Goal: Transaction & Acquisition: Book appointment/travel/reservation

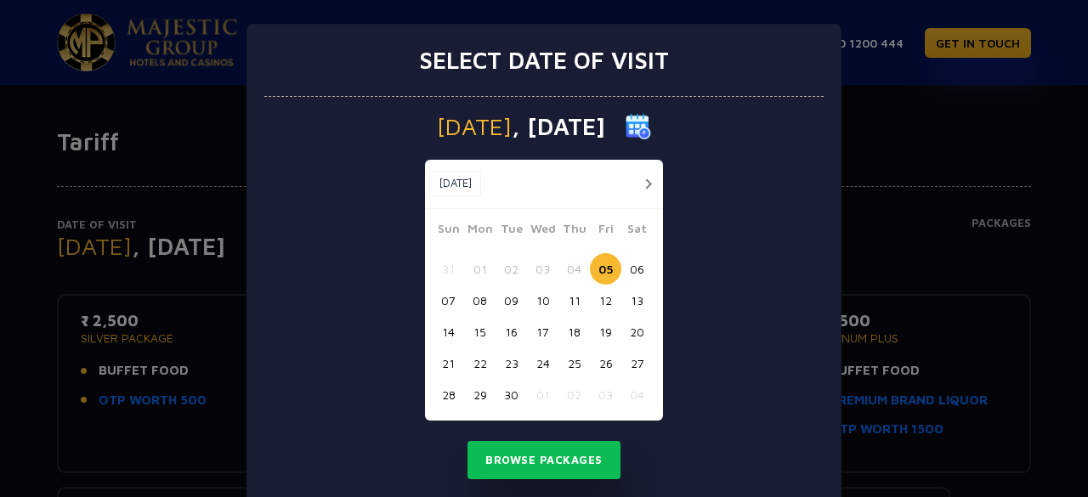
click at [565, 330] on button "18" at bounding box center [574, 331] width 31 height 31
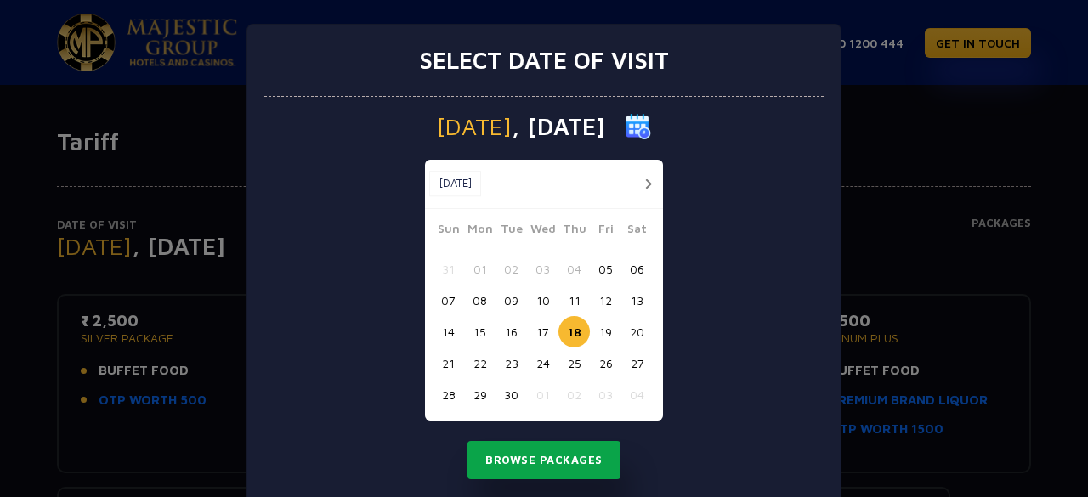
click at [549, 457] on button "Browse Packages" at bounding box center [544, 460] width 153 height 39
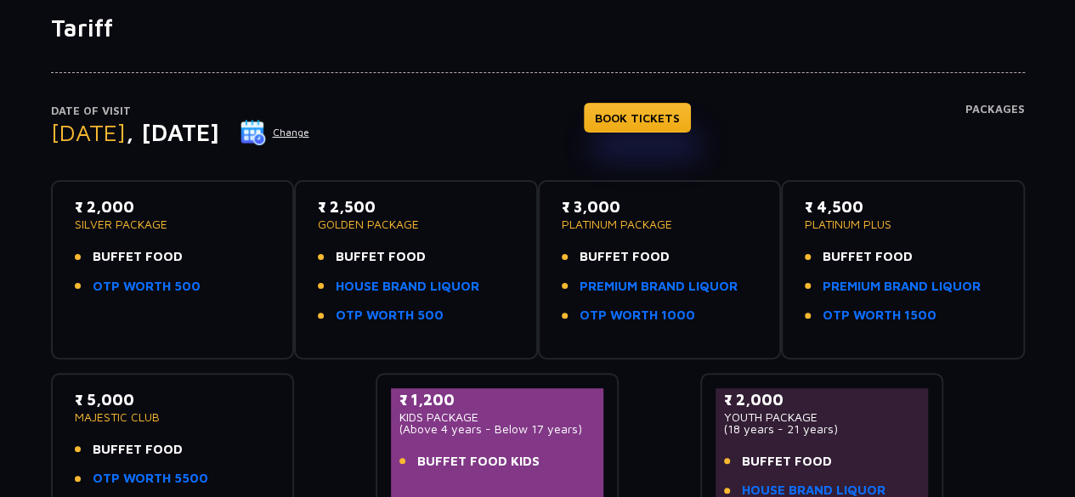
scroll to position [121, 0]
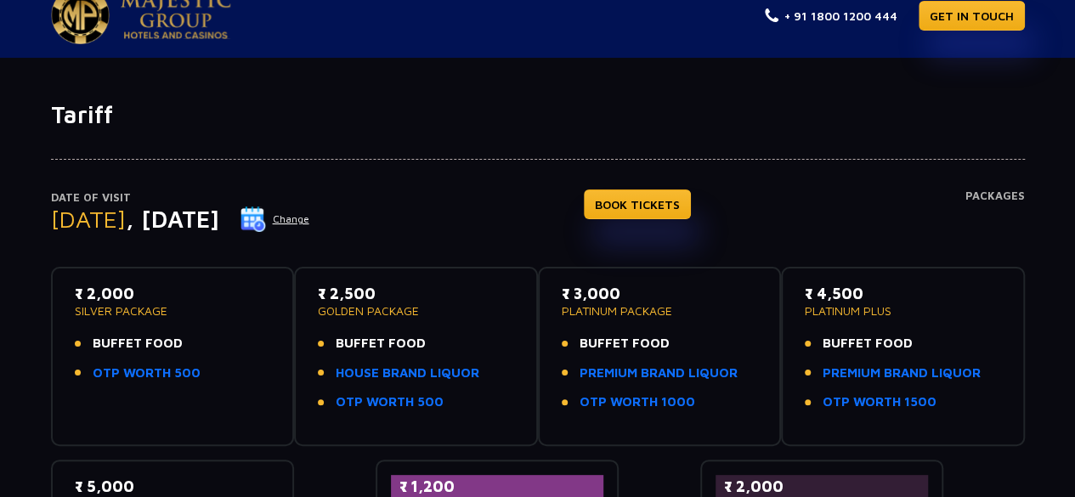
scroll to position [26, 0]
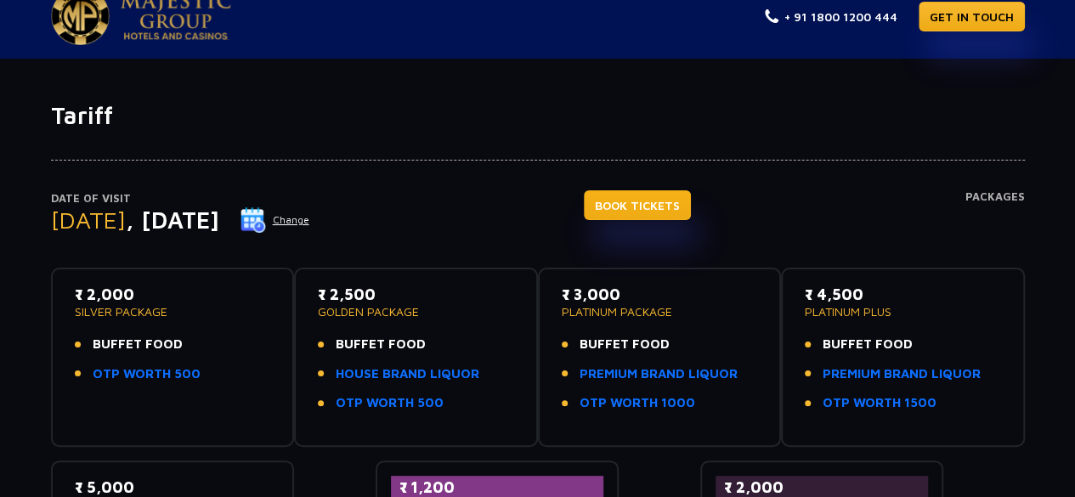
click at [655, 199] on link "BOOK TICKETS" at bounding box center [637, 205] width 107 height 30
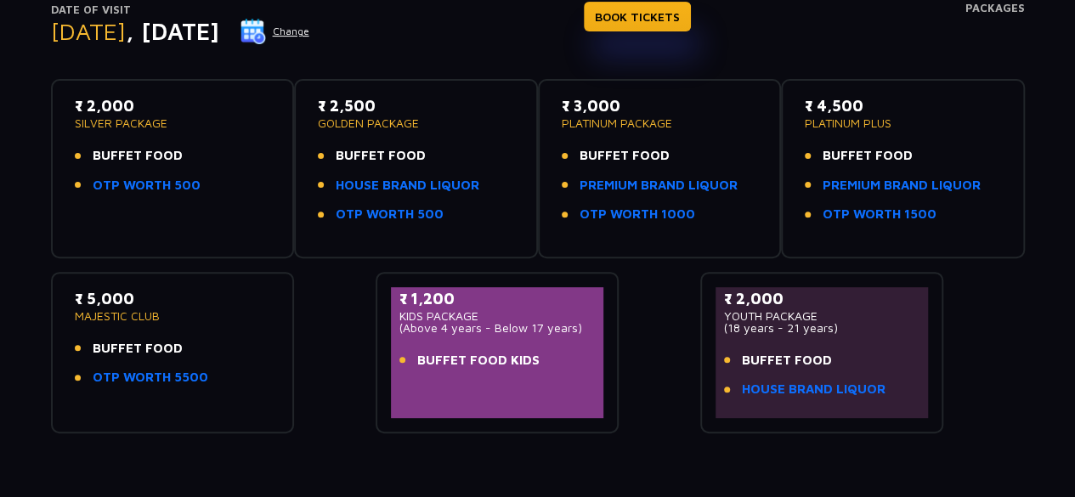
scroll to position [355, 0]
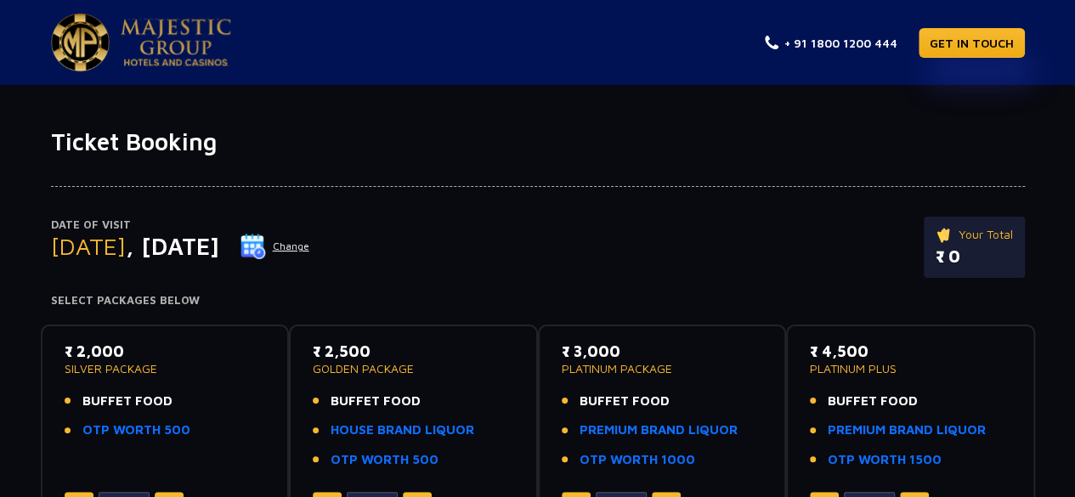
click at [800, 106] on div "Ticket Booking Date of Visit Thursday , 18 Sep 2025 Change Your Total ₹ 0 Selec…" at bounding box center [537, 461] width 1075 height 753
